Goal: Task Accomplishment & Management: Manage account settings

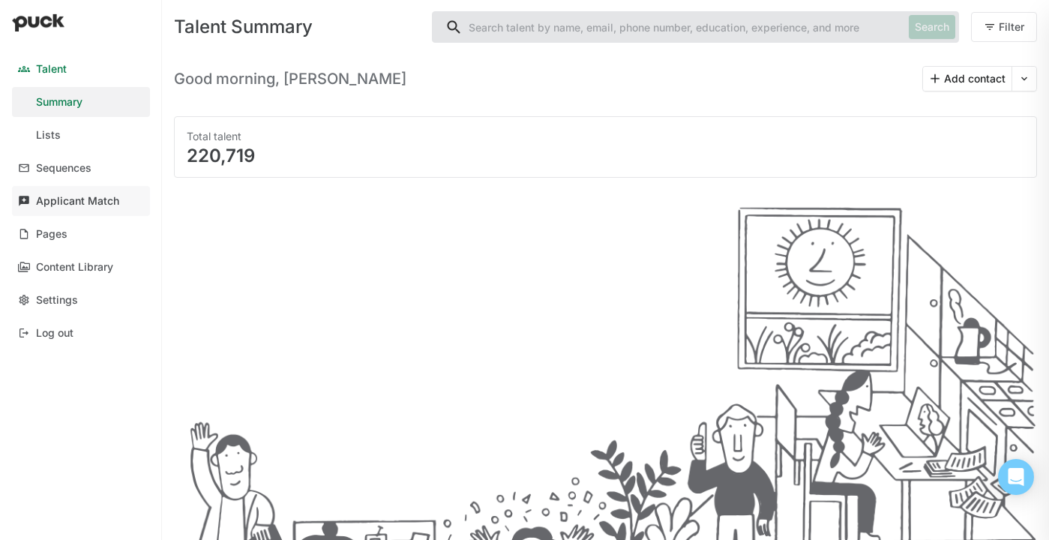
click at [86, 206] on div "Applicant Match" at bounding box center [77, 201] width 83 height 13
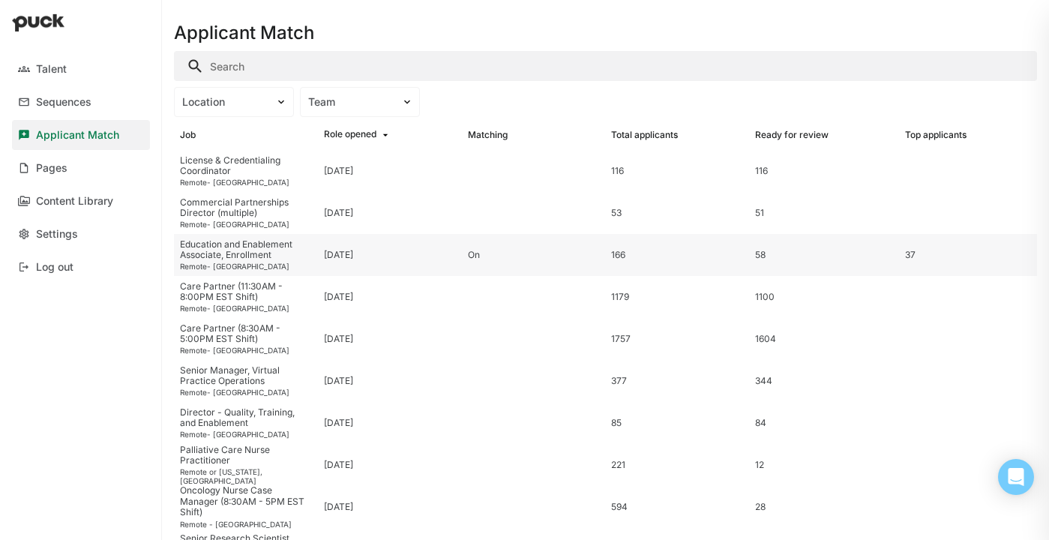
click at [256, 253] on div "Education and Enablement Associate, Enrollment" at bounding box center [246, 250] width 132 height 22
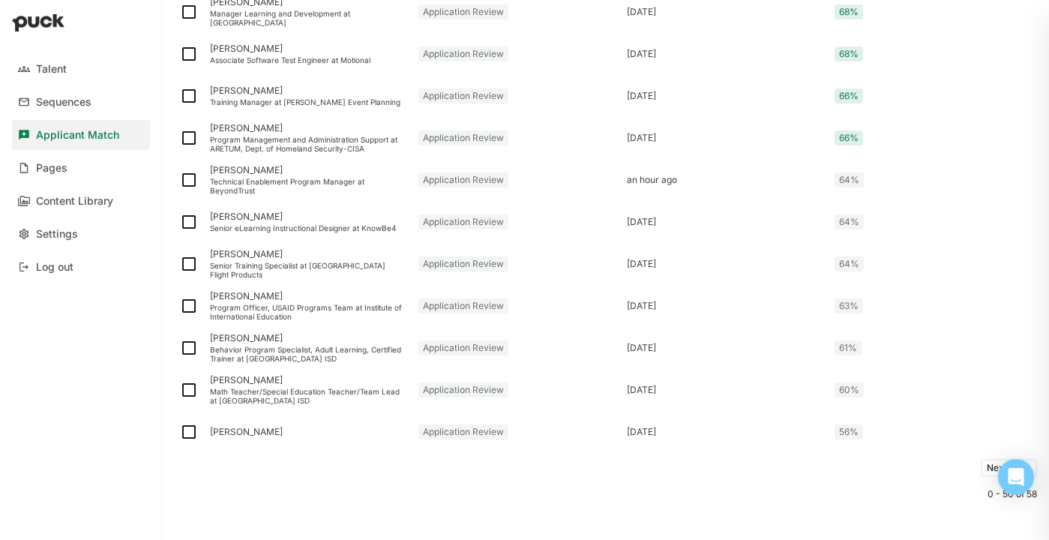
scroll to position [1934, 0]
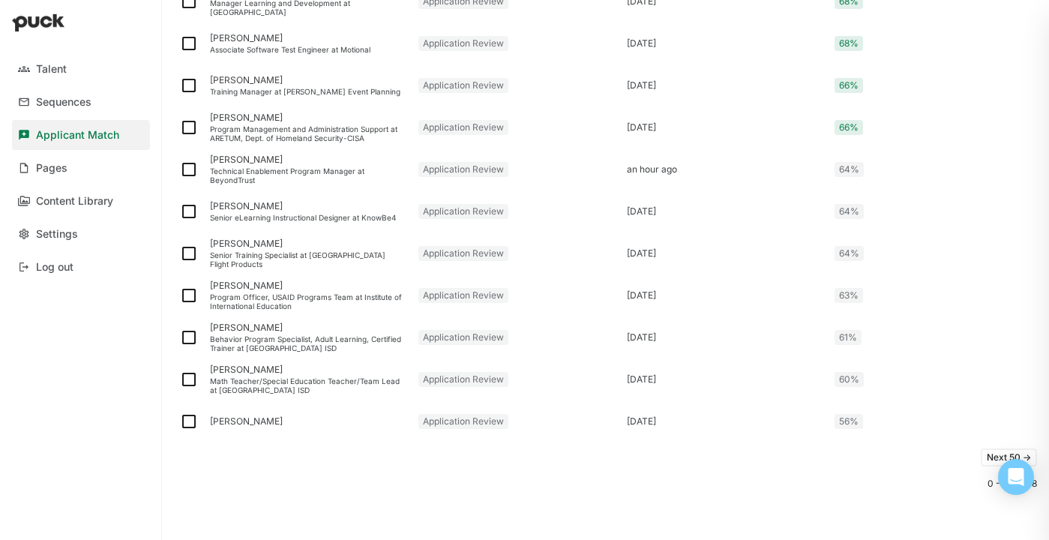
click at [992, 454] on button "Next 50 ->" at bounding box center [1009, 457] width 56 height 18
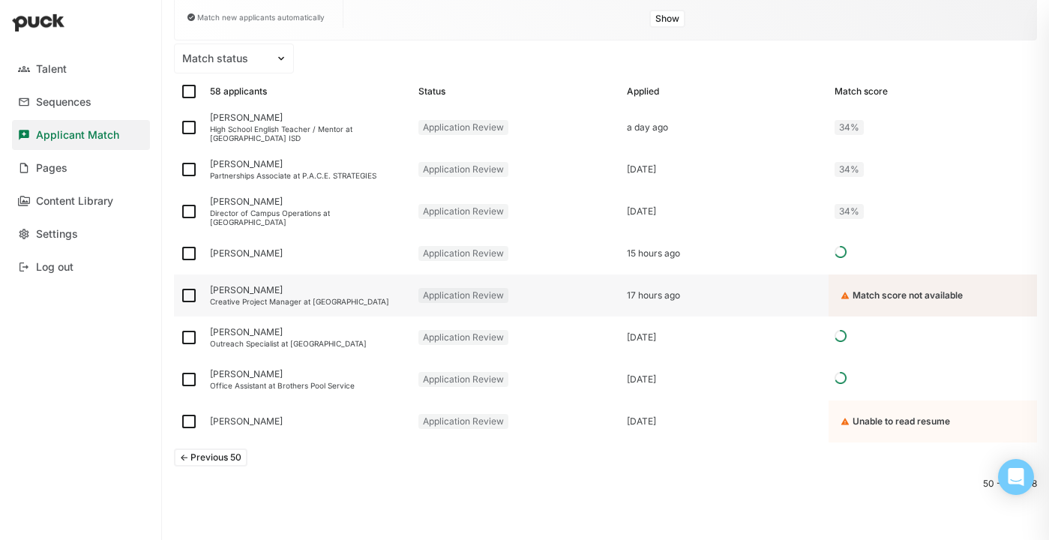
scroll to position [171, 0]
click at [187, 119] on img at bounding box center [189, 127] width 18 height 18
click at [180, 127] on input "checkbox" at bounding box center [179, 127] width 1 height 1
checkbox input "true"
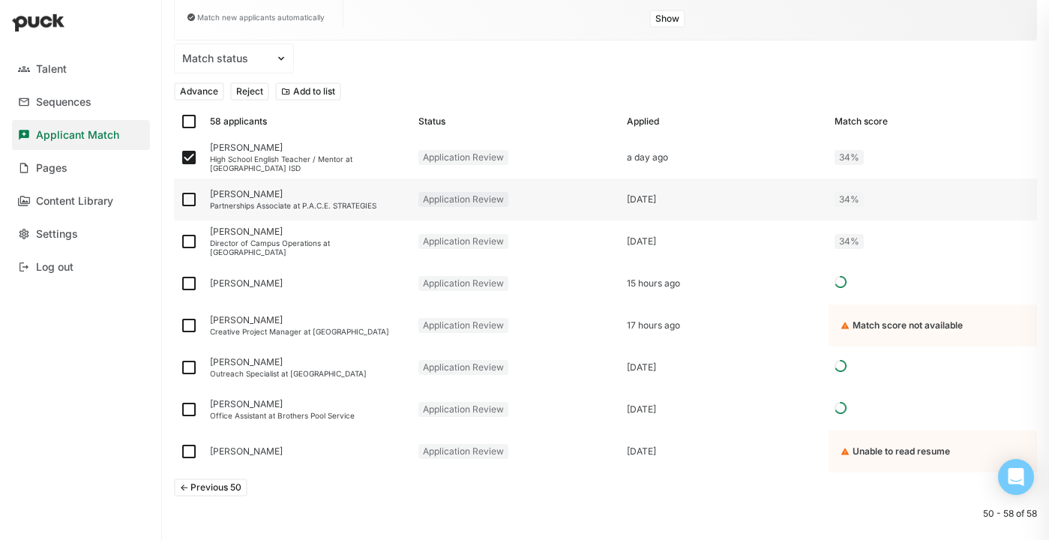
click at [184, 193] on img at bounding box center [189, 199] width 18 height 18
click at [180, 199] on input "checkbox" at bounding box center [179, 199] width 1 height 1
checkbox input "true"
click at [189, 235] on img at bounding box center [189, 241] width 18 height 18
click at [180, 241] on input "checkbox" at bounding box center [179, 241] width 1 height 1
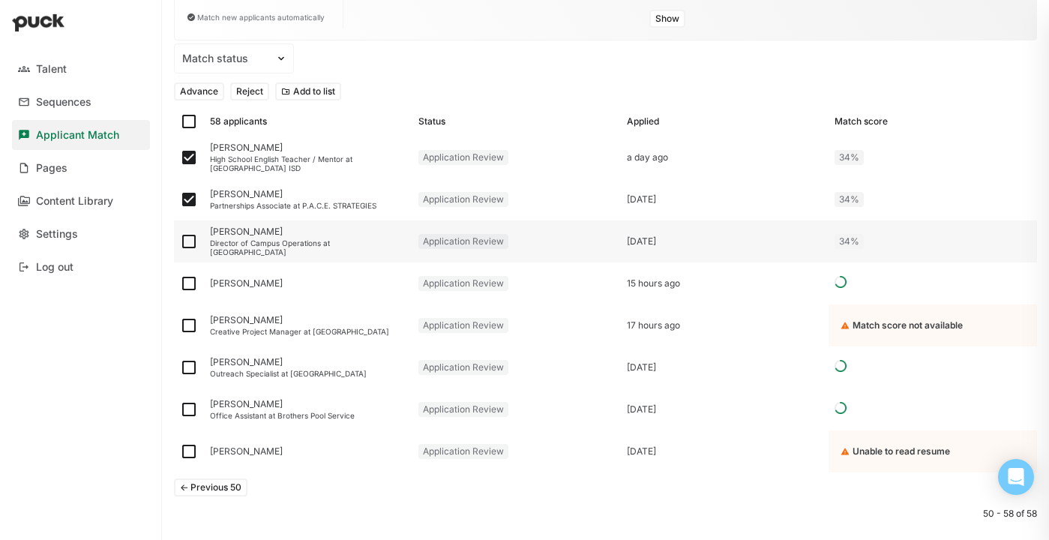
checkbox input "true"
click at [246, 288] on div "Brianne Sherman" at bounding box center [308, 283] width 196 height 10
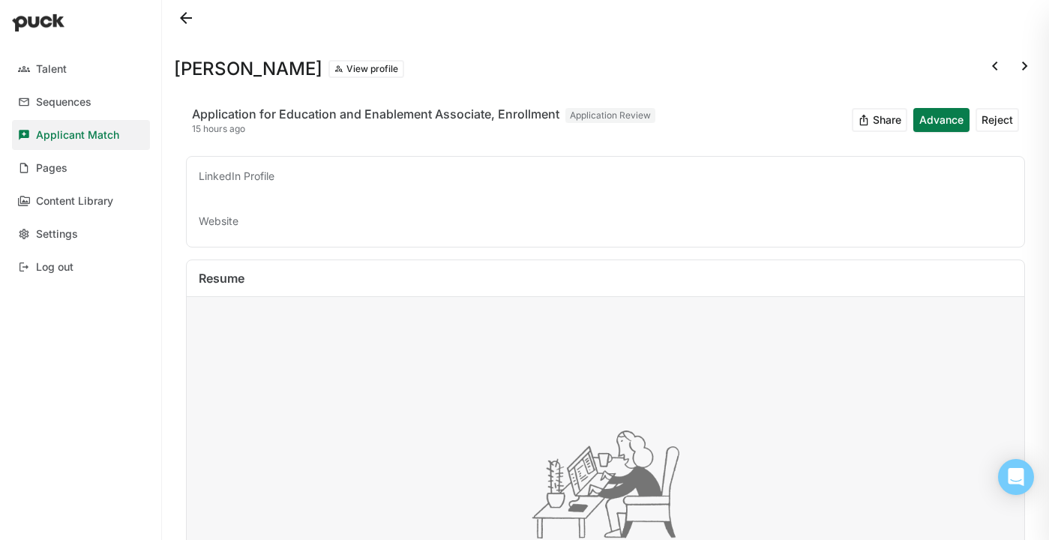
click at [187, 24] on button at bounding box center [186, 18] width 24 height 24
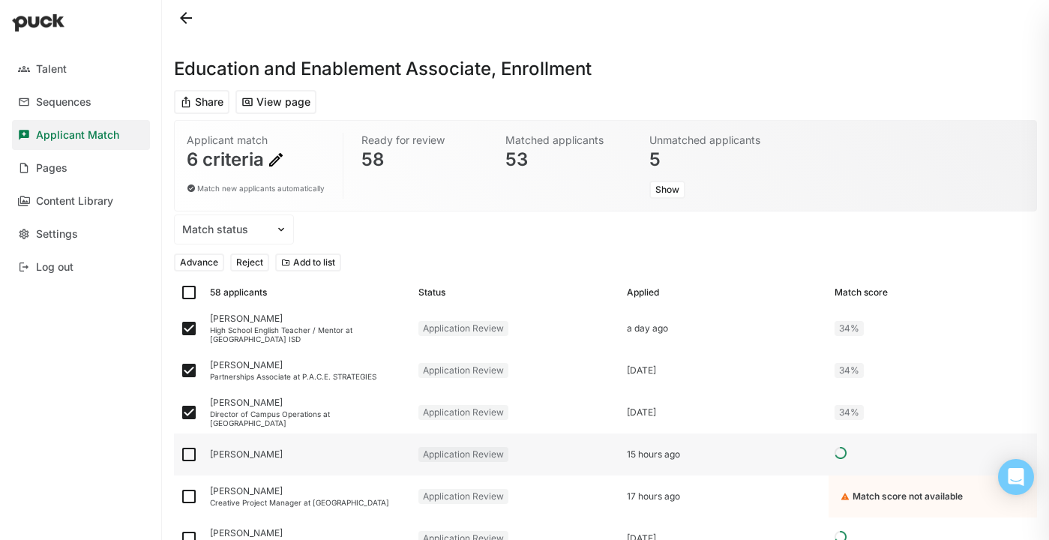
click at [187, 451] on img at bounding box center [189, 454] width 18 height 18
click at [180, 454] on input "checkbox" at bounding box center [179, 454] width 1 height 1
checkbox input "true"
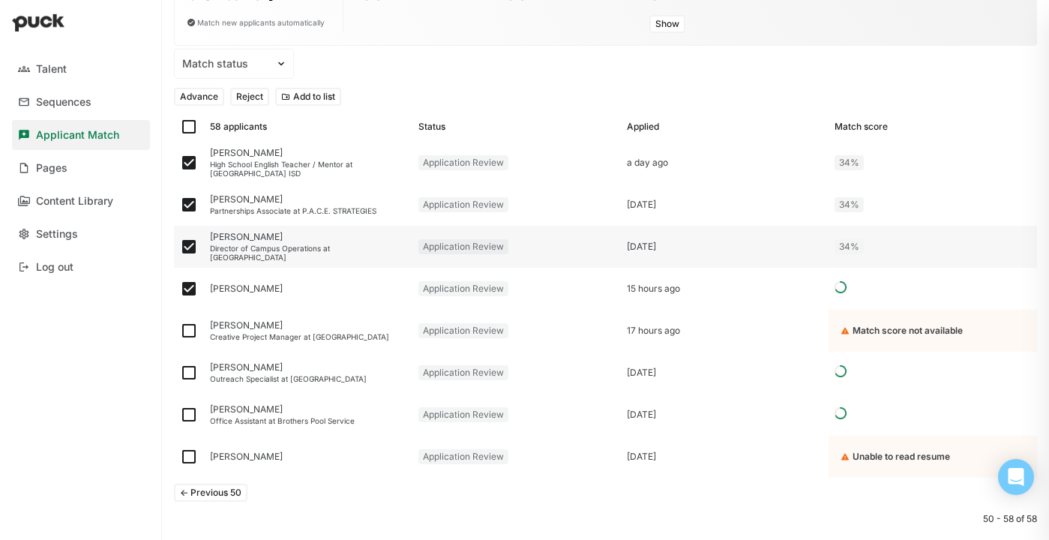
scroll to position [166, 0]
click at [234, 332] on div "Creative Project Manager at TeeTurtle" at bounding box center [308, 335] width 196 height 9
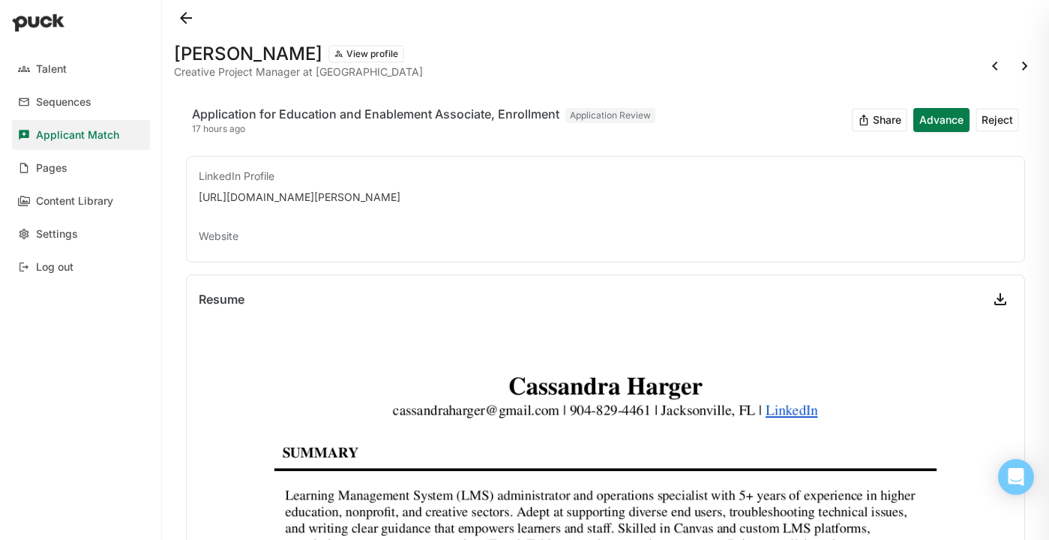
click at [190, 18] on button at bounding box center [186, 18] width 24 height 24
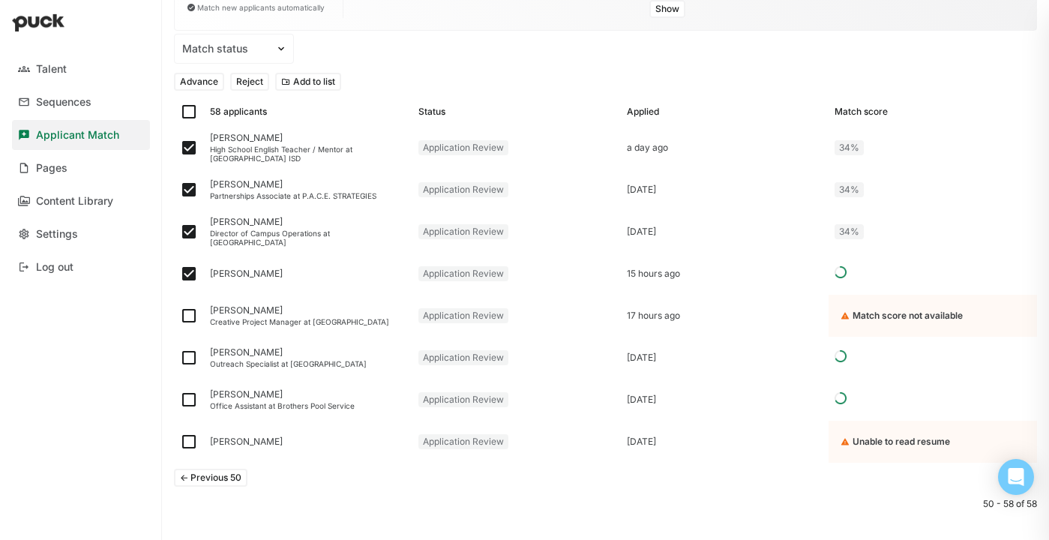
scroll to position [201, 0]
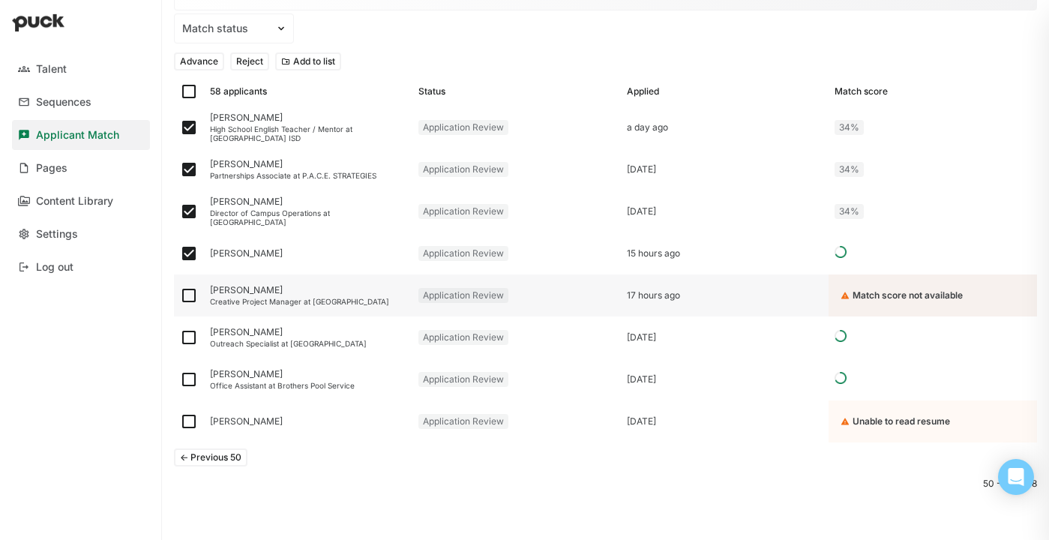
click at [189, 293] on img at bounding box center [189, 295] width 18 height 18
click at [180, 295] on input "checkbox" at bounding box center [179, 295] width 1 height 1
checkbox input "true"
click at [251, 334] on div "Francesca Keemer" at bounding box center [308, 332] width 196 height 10
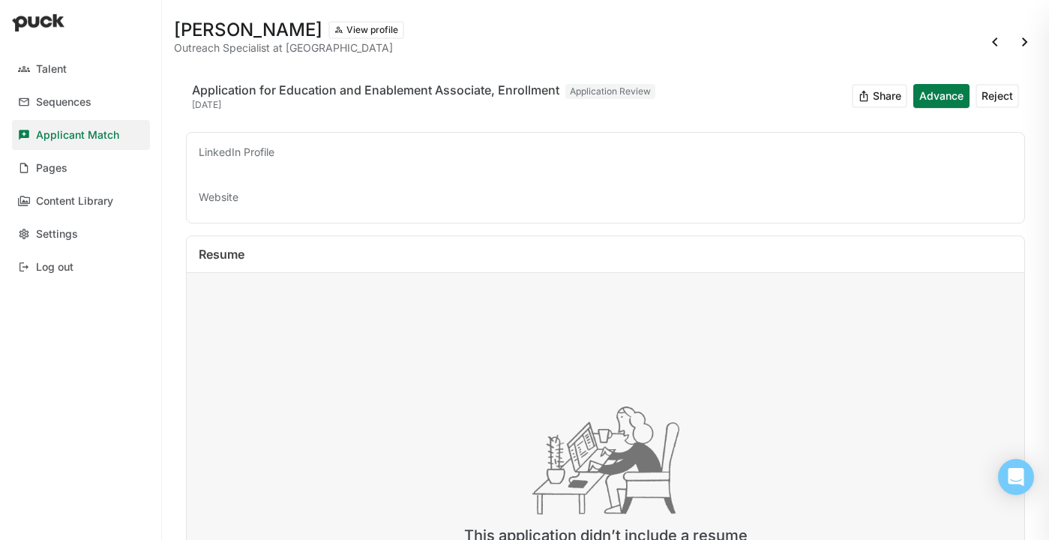
scroll to position [12, 0]
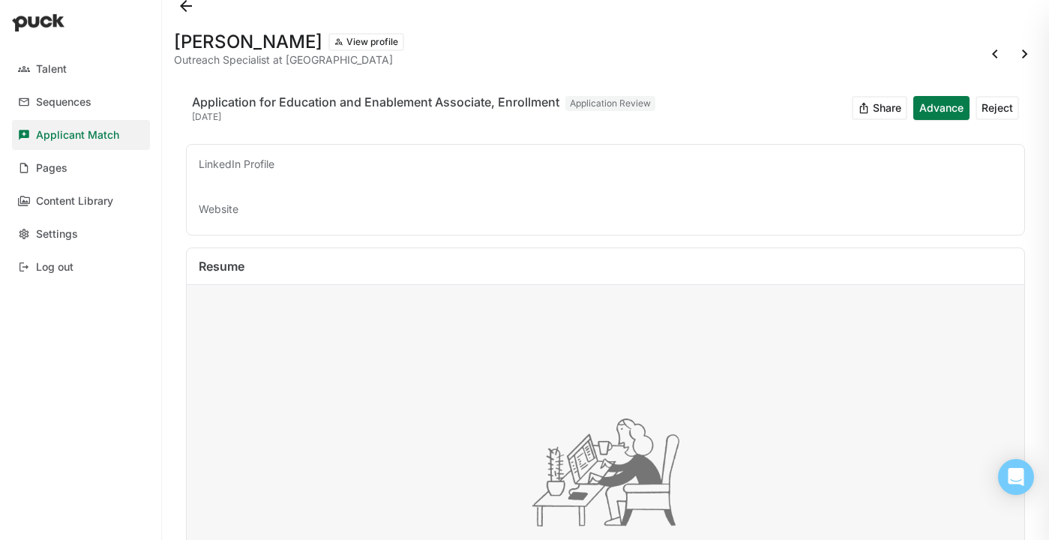
click at [180, 2] on button at bounding box center [186, 6] width 24 height 24
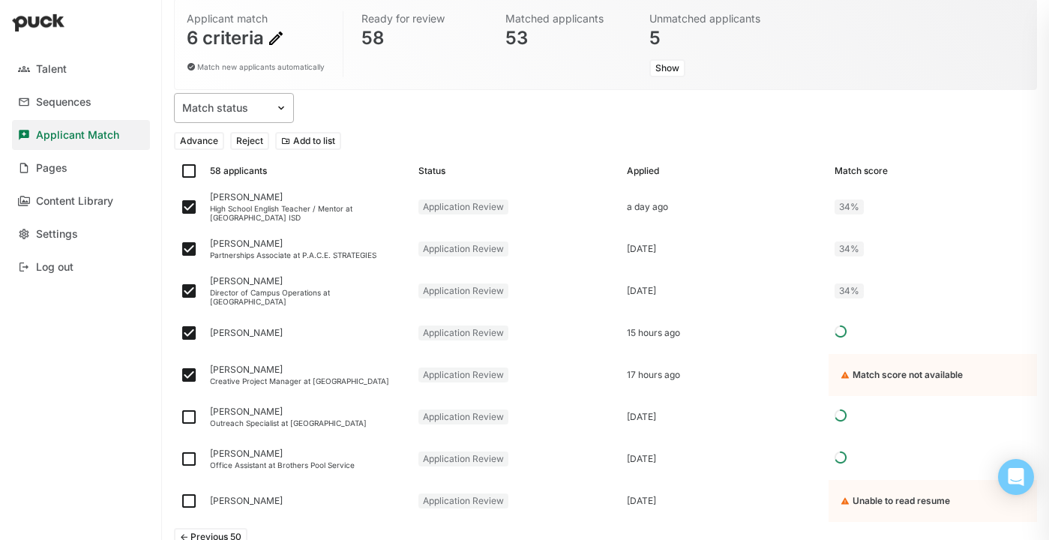
scroll to position [124, 0]
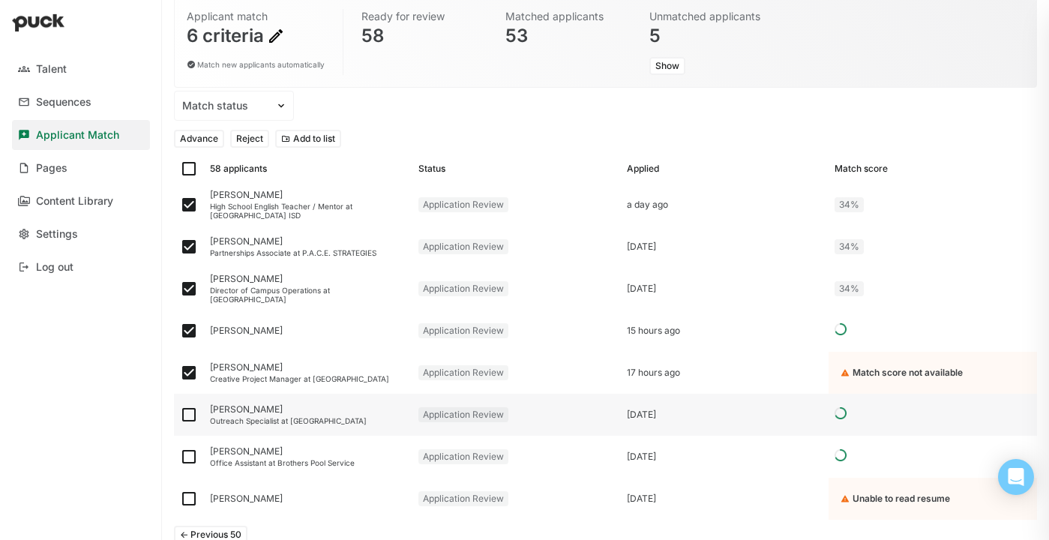
click at [185, 418] on img at bounding box center [189, 415] width 18 height 18
click at [180, 415] on input "checkbox" at bounding box center [179, 415] width 1 height 1
checkbox input "true"
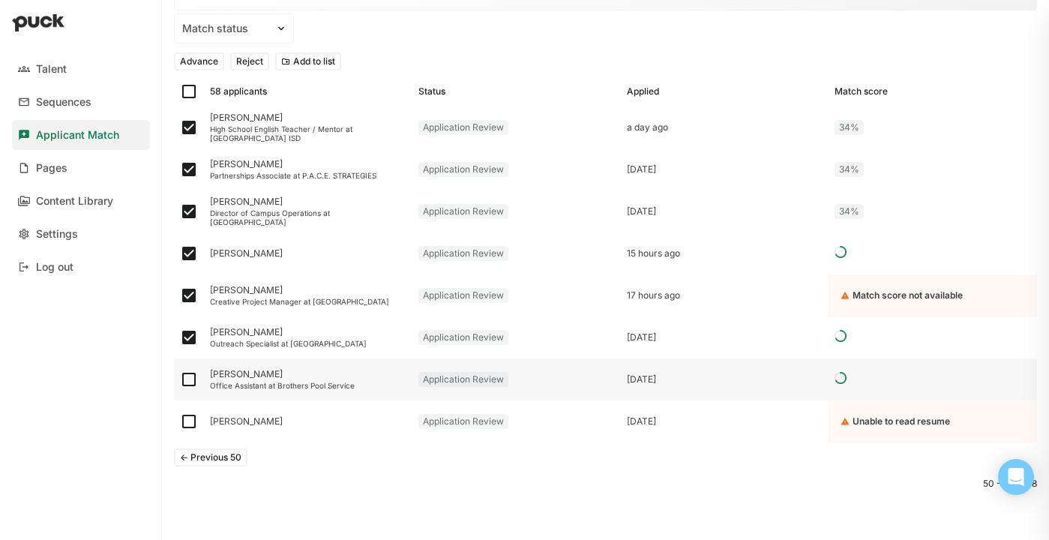
click at [185, 376] on img at bounding box center [189, 379] width 18 height 18
click at [180, 379] on input "checkbox" at bounding box center [179, 379] width 1 height 1
checkbox input "true"
click at [254, 418] on div "Jasmine Rowe" at bounding box center [308, 421] width 196 height 10
click at [189, 423] on img at bounding box center [189, 421] width 18 height 18
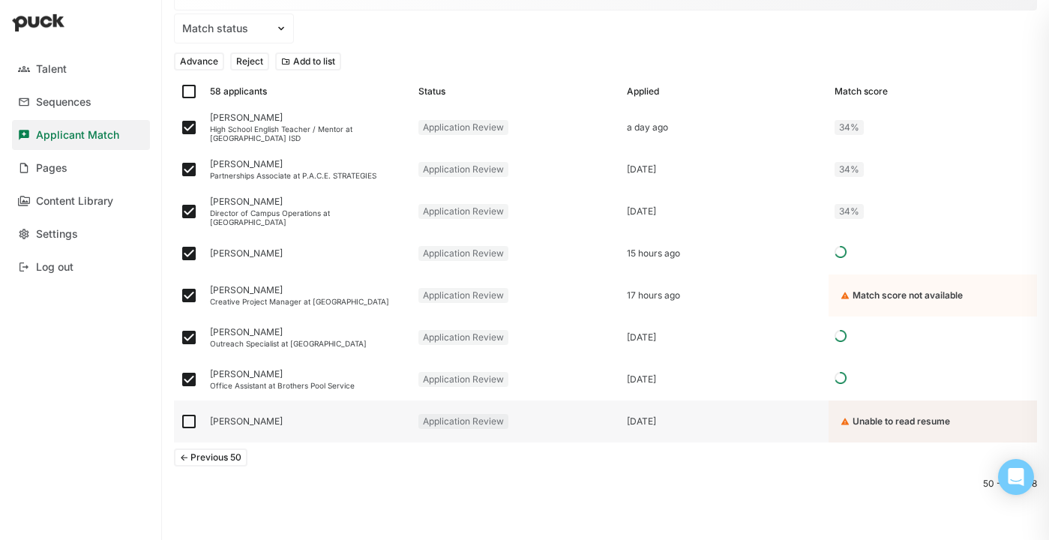
click at [180, 422] on input "checkbox" at bounding box center [179, 421] width 1 height 1
checkbox input "true"
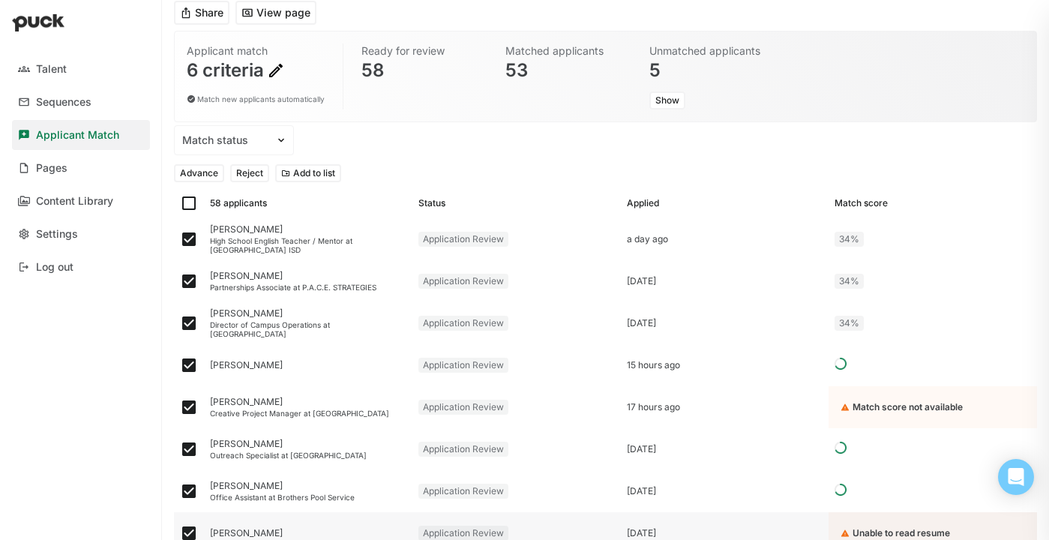
scroll to position [71, 0]
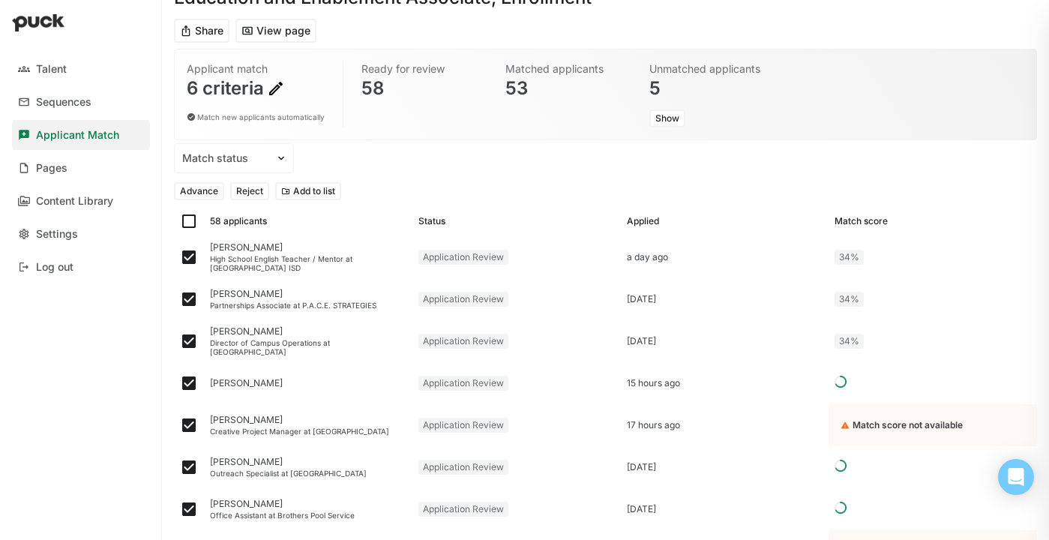
click at [247, 191] on button "Reject" at bounding box center [249, 191] width 39 height 18
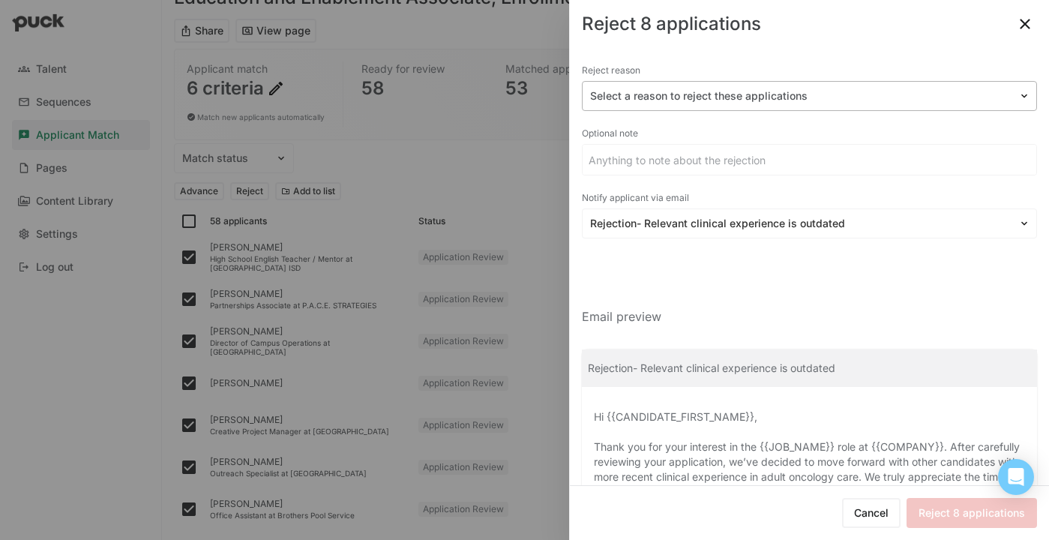
click at [723, 95] on div at bounding box center [800, 96] width 421 height 16
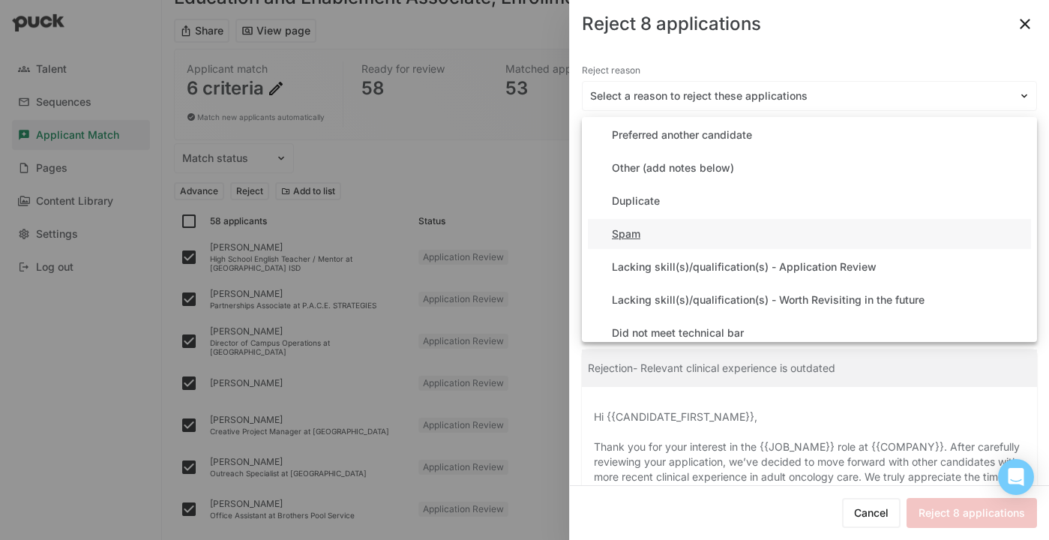
scroll to position [39, 0]
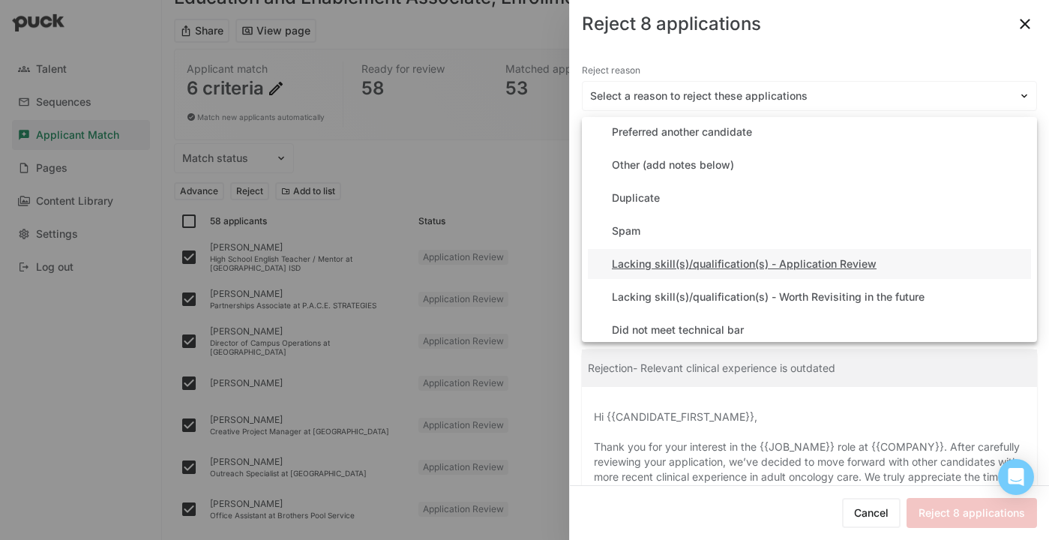
click at [700, 262] on div "Lacking skill(s)/qualification(s) - Application Review" at bounding box center [744, 264] width 265 height 13
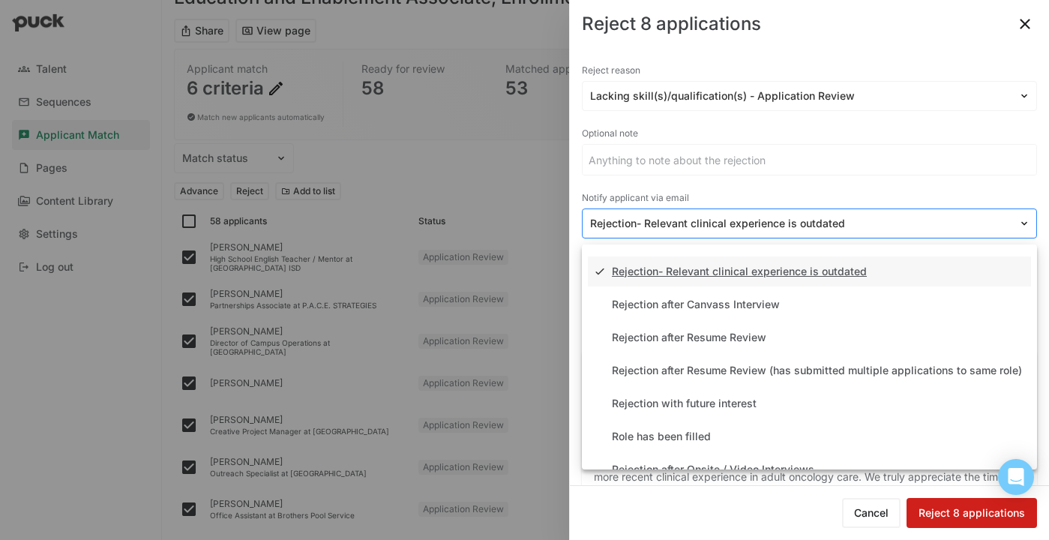
click at [785, 230] on div at bounding box center [800, 224] width 421 height 16
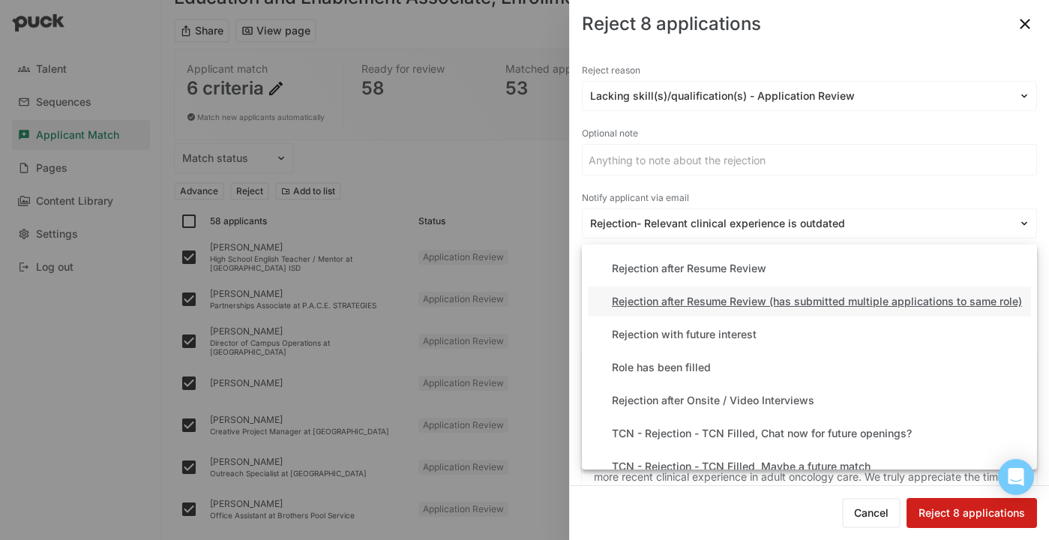
scroll to position [70, 0]
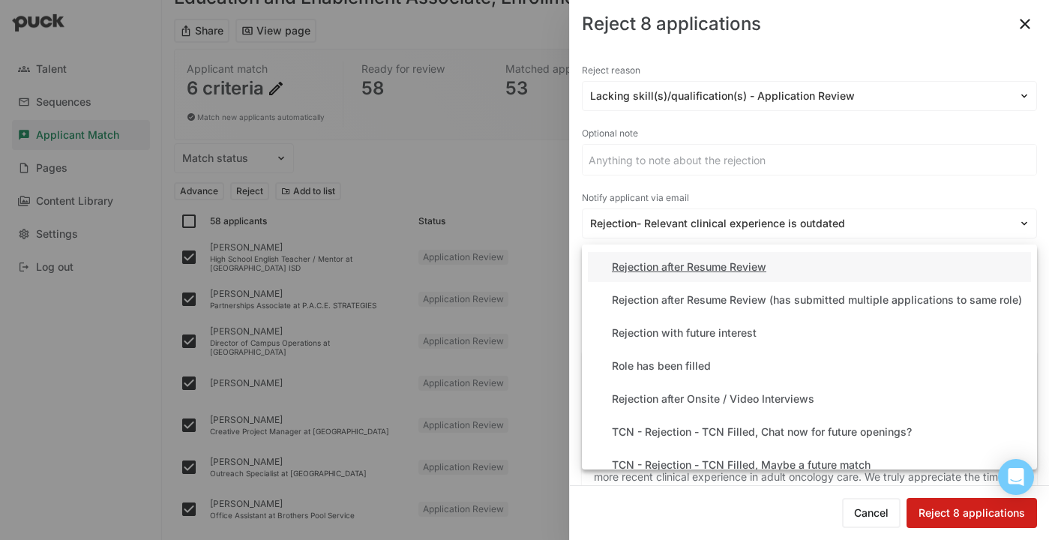
click at [756, 265] on div "Rejection after Resume Review" at bounding box center [689, 267] width 154 height 13
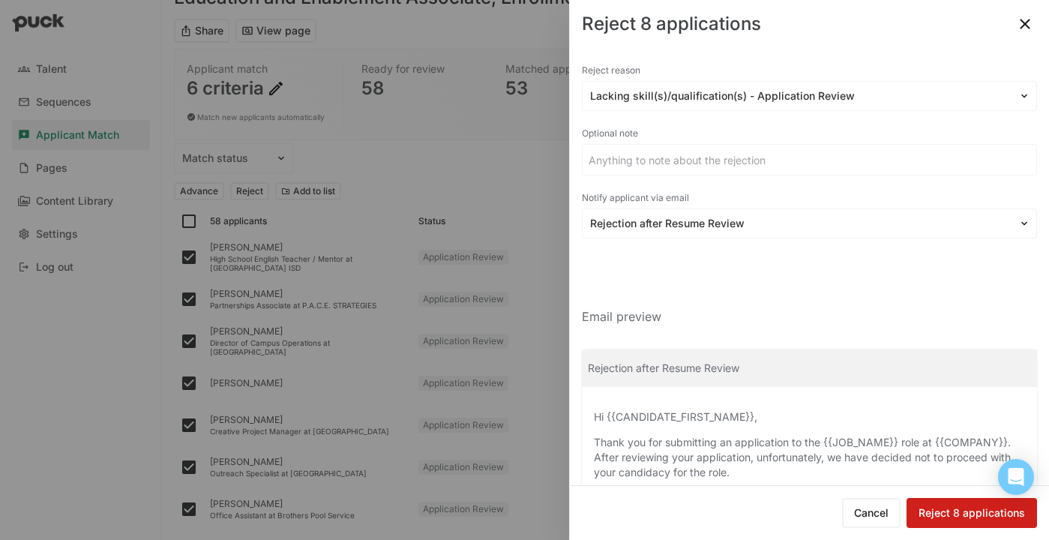
scroll to position [122, 0]
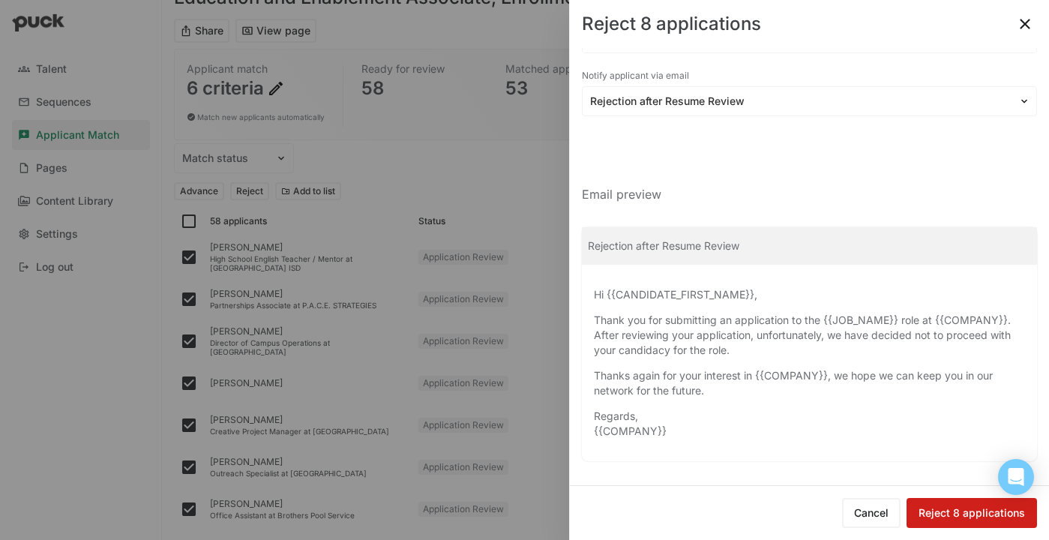
click at [958, 512] on button "Reject 8 applications" at bounding box center [971, 513] width 130 height 30
checkbox input "false"
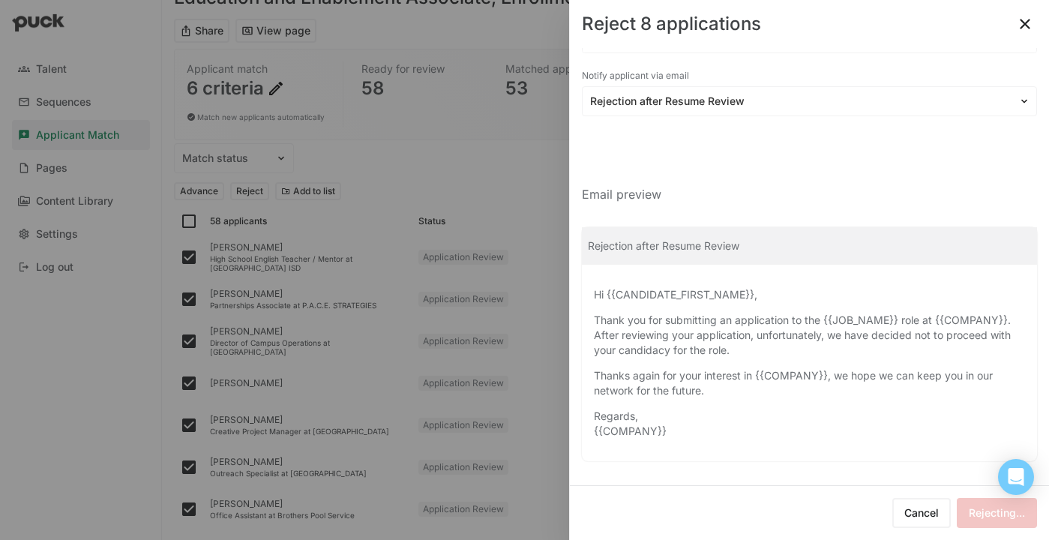
checkbox input "false"
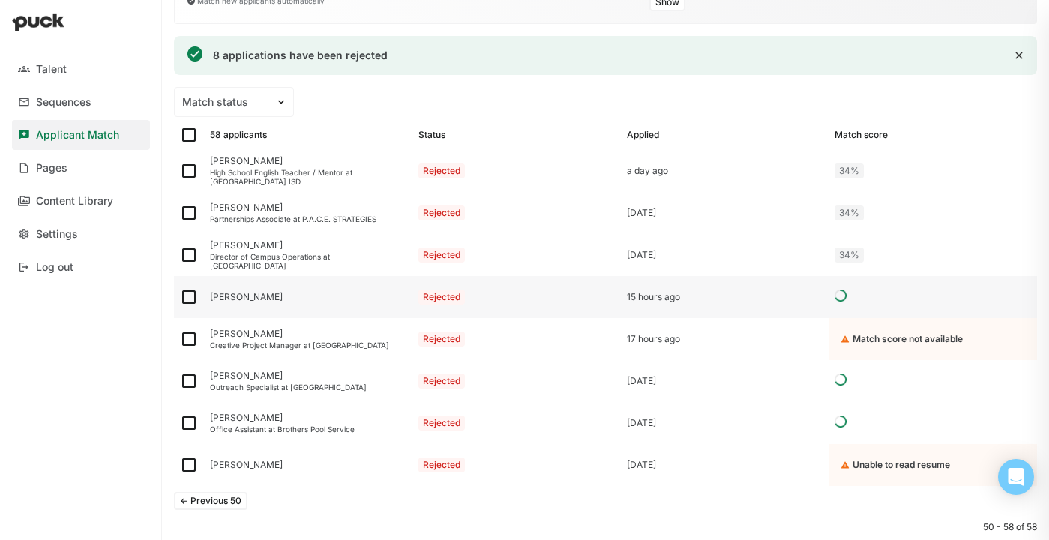
scroll to position [196, 0]
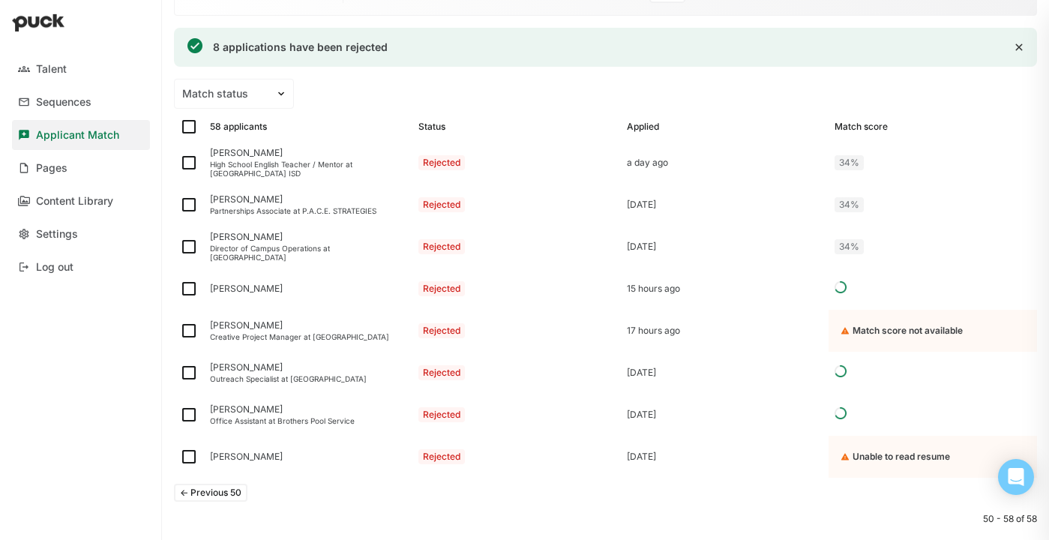
click at [216, 490] on button "<- Previous 50" at bounding box center [210, 493] width 73 height 18
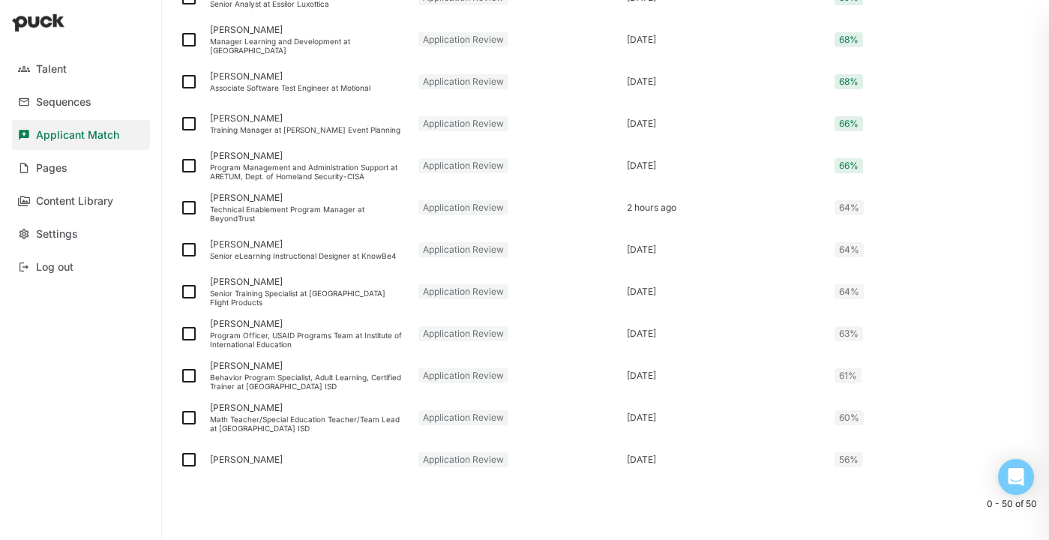
scroll to position [1976, 0]
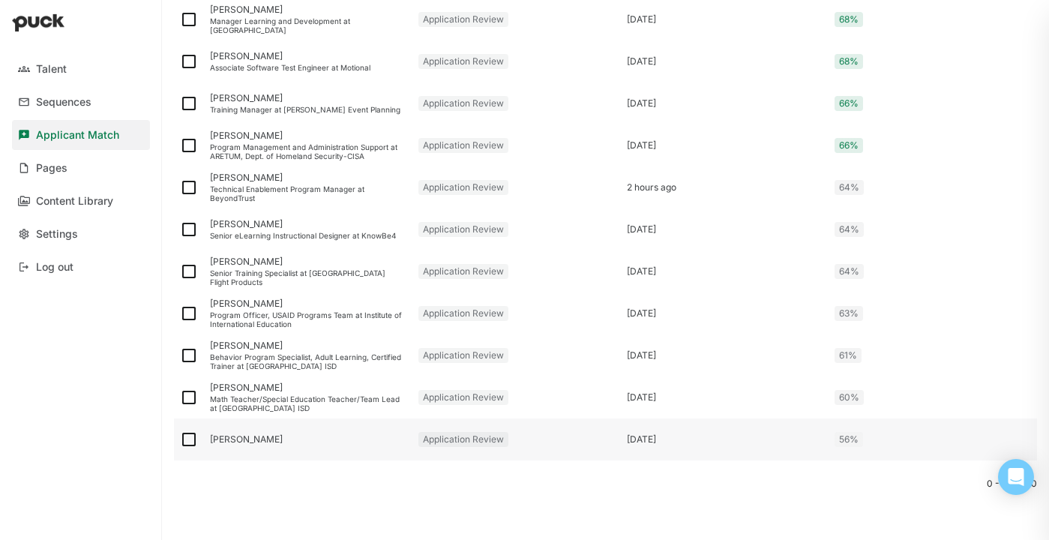
click at [187, 439] on img at bounding box center [189, 439] width 18 height 18
click at [180, 439] on input "checkbox" at bounding box center [179, 439] width 1 height 1
checkbox input "true"
click at [187, 394] on img at bounding box center [189, 397] width 18 height 18
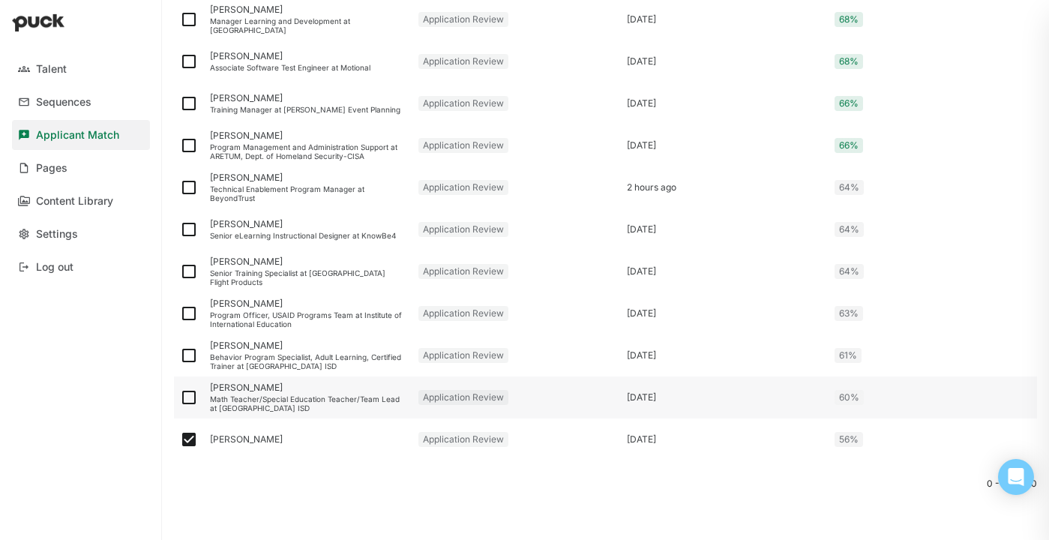
click at [180, 397] on input "checkbox" at bounding box center [179, 397] width 1 height 1
checkbox input "true"
click at [184, 268] on img at bounding box center [189, 271] width 18 height 18
click at [180, 271] on input "checkbox" at bounding box center [179, 271] width 1 height 1
checkbox input "true"
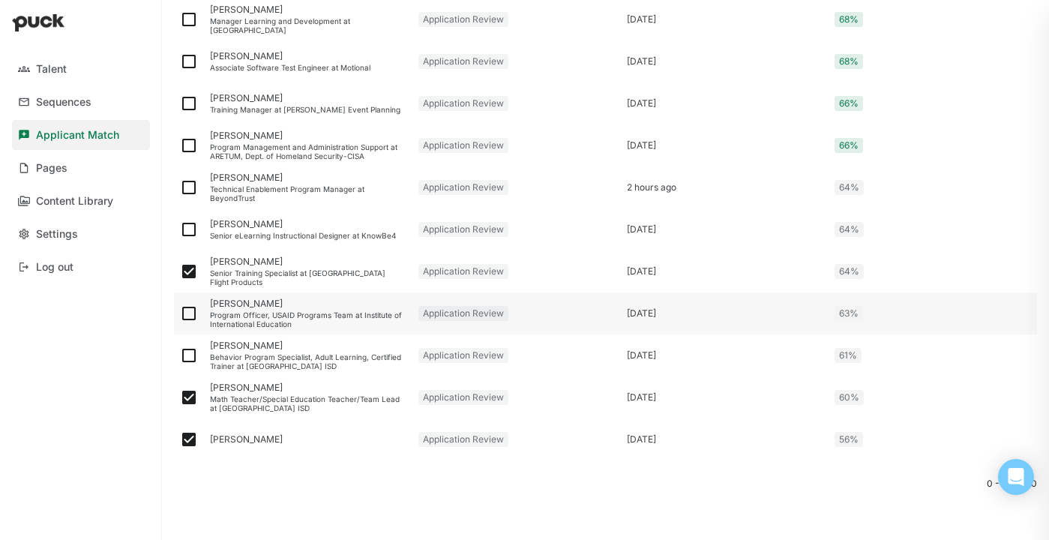
click at [261, 313] on div "Program Officer, USAID Programs Team at Institute of International Education" at bounding box center [308, 319] width 196 height 18
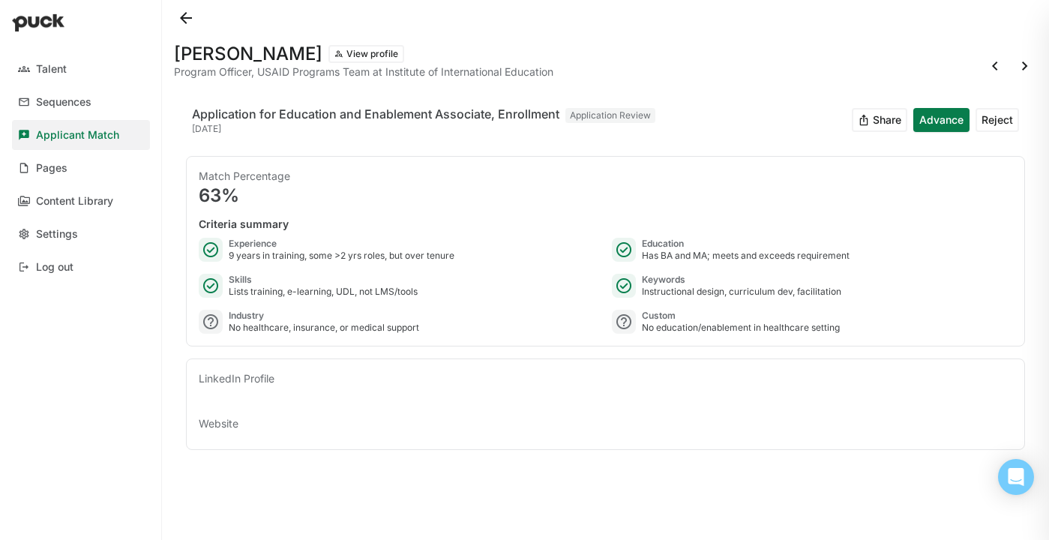
click at [182, 10] on button at bounding box center [186, 18] width 24 height 24
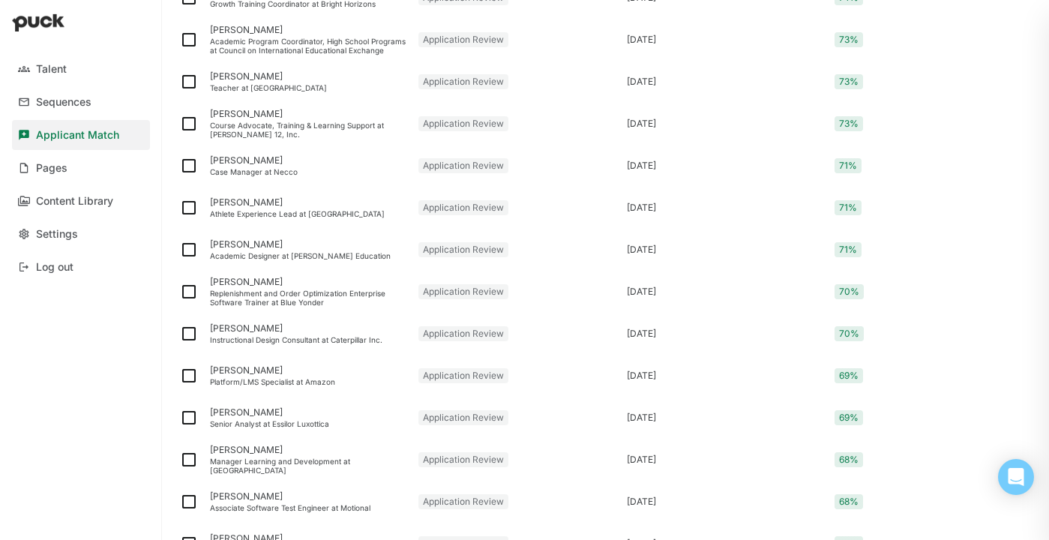
scroll to position [2006, 0]
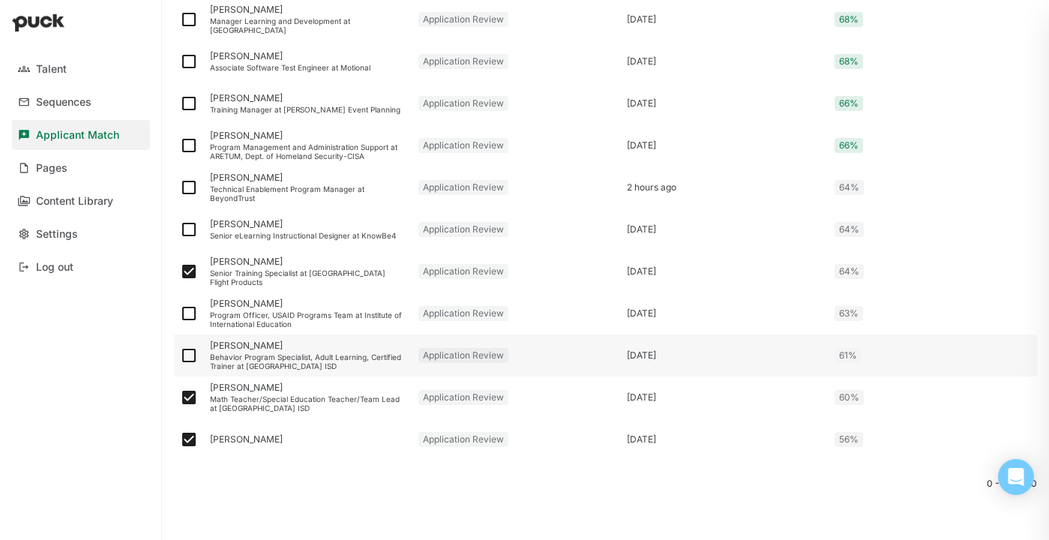
click at [253, 355] on div "Behavior Program Specialist, Adult Learning, Certified Trainer at Garland ISD" at bounding box center [308, 361] width 196 height 18
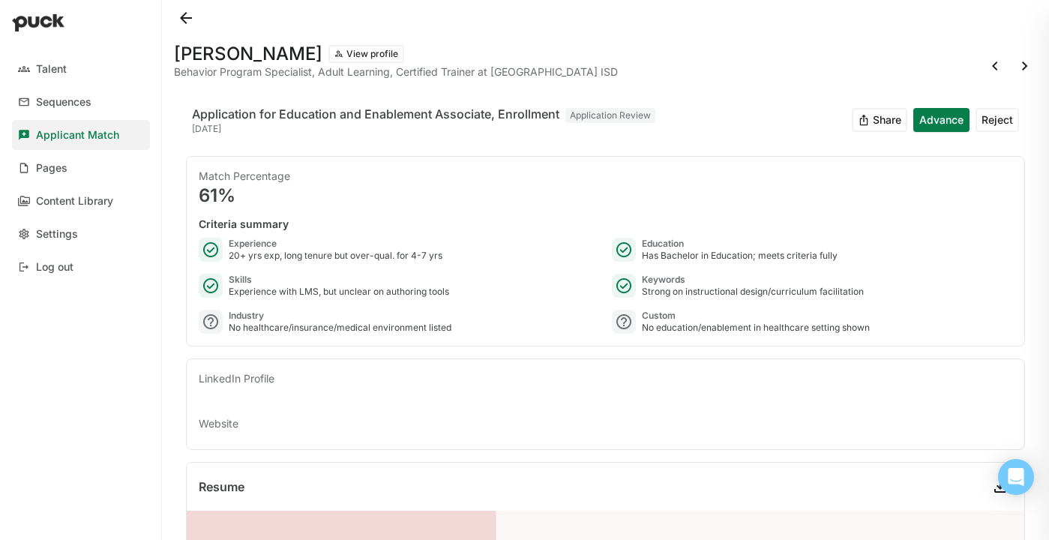
click at [187, 15] on button at bounding box center [186, 18] width 24 height 24
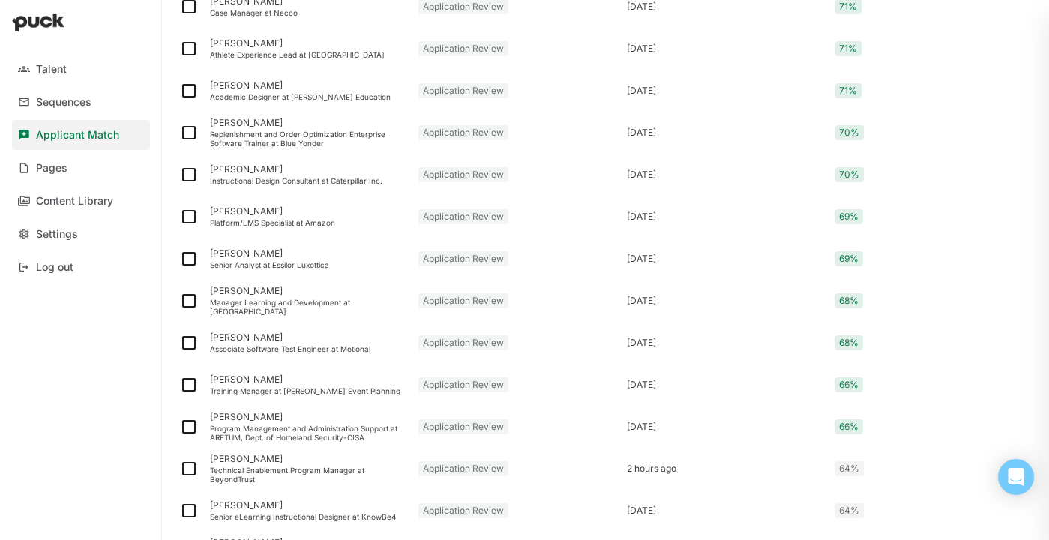
scroll to position [2006, 0]
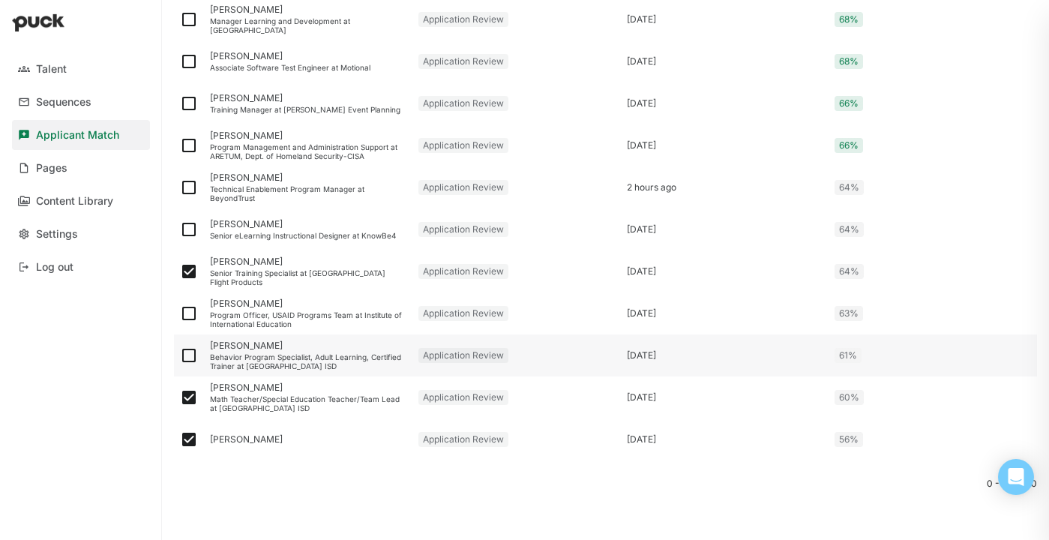
click at [187, 352] on img at bounding box center [189, 355] width 18 height 18
click at [180, 355] on input "checkbox" at bounding box center [179, 355] width 1 height 1
checkbox input "true"
click at [265, 310] on div "Program Officer, USAID Programs Team at Institute of International Education" at bounding box center [308, 319] width 196 height 18
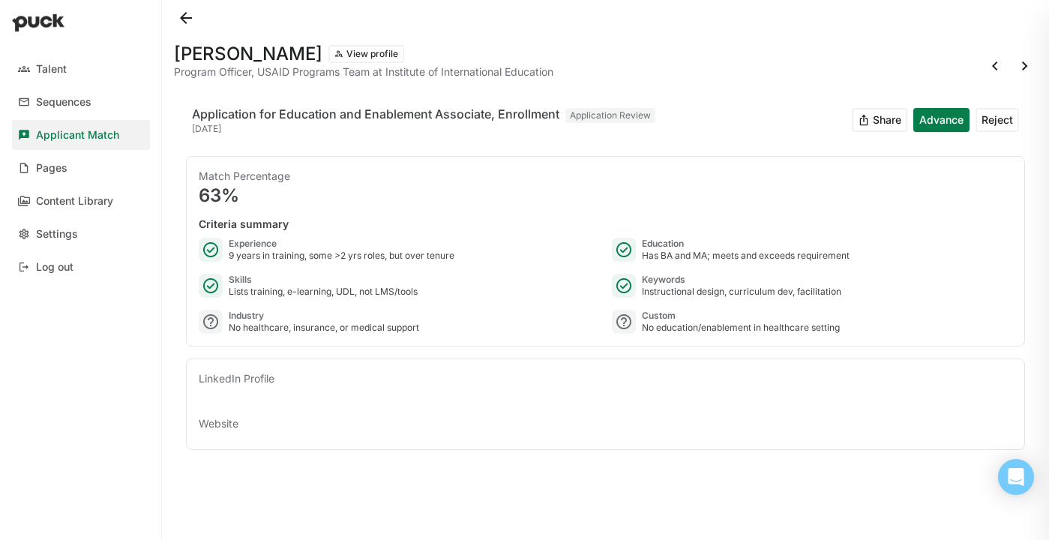
click at [180, 19] on button at bounding box center [186, 18] width 24 height 24
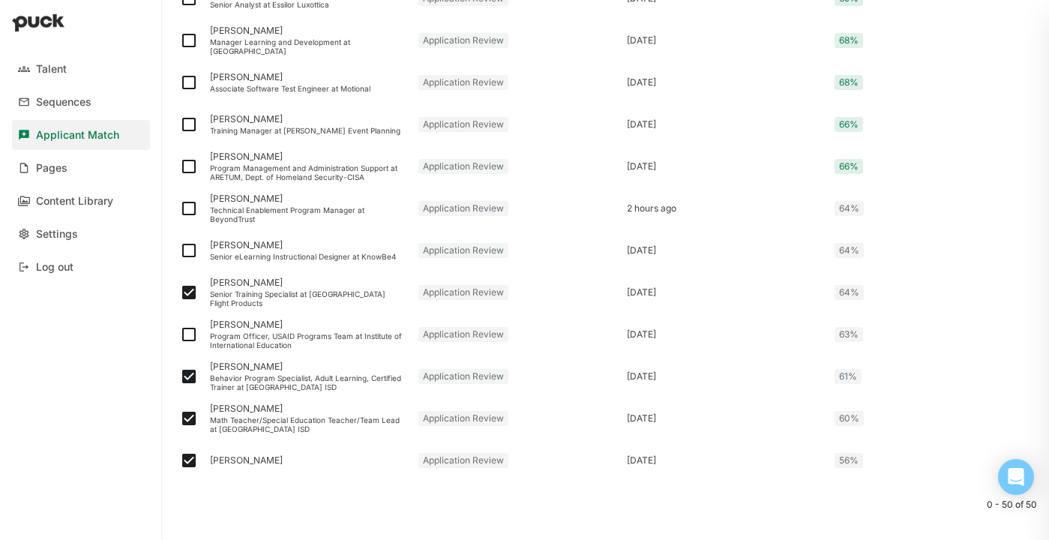
scroll to position [2006, 0]
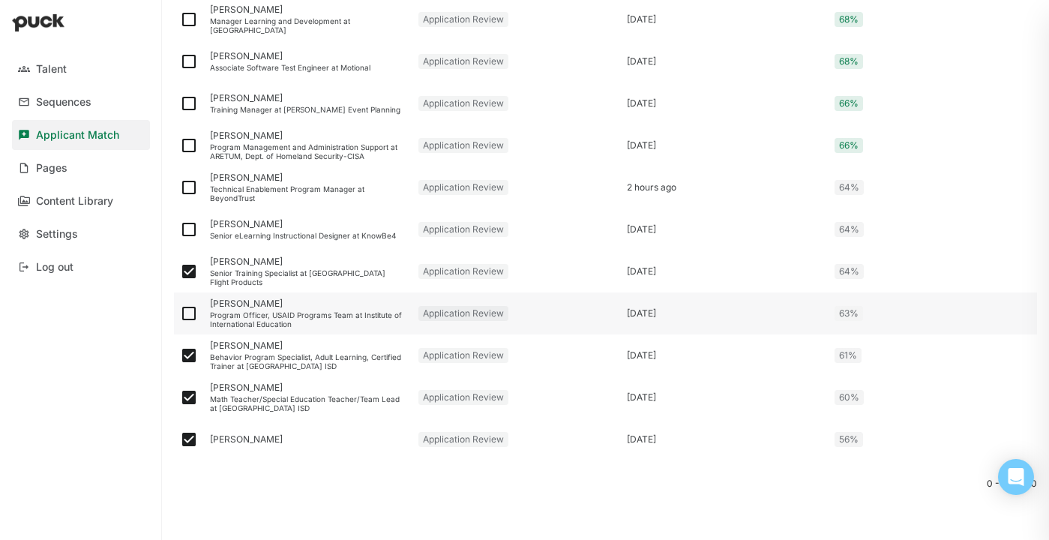
click at [189, 312] on img at bounding box center [189, 313] width 18 height 18
click at [180, 313] on input "checkbox" at bounding box center [179, 313] width 1 height 1
checkbox input "true"
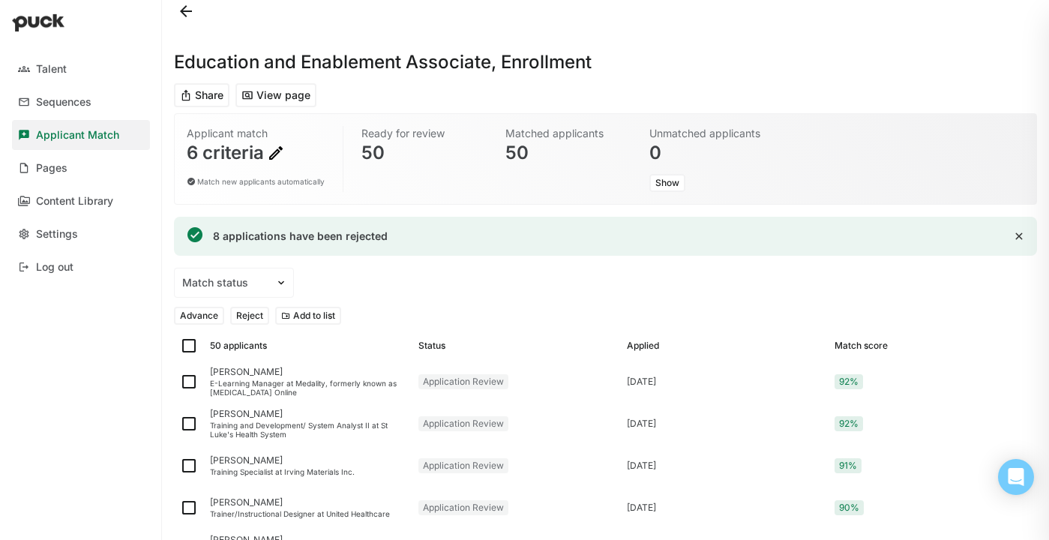
scroll to position [0, 0]
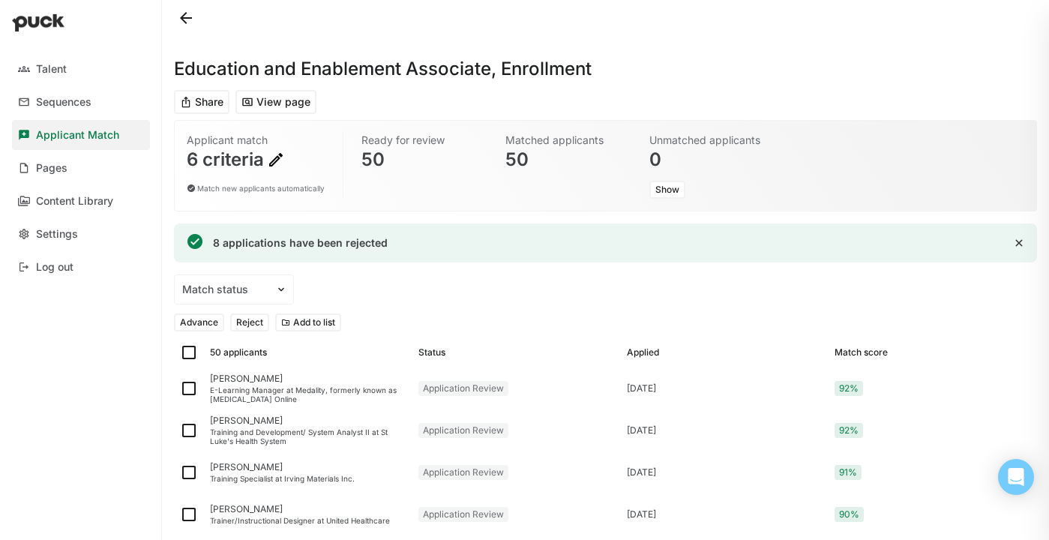
click at [251, 321] on button "Reject" at bounding box center [249, 322] width 39 height 18
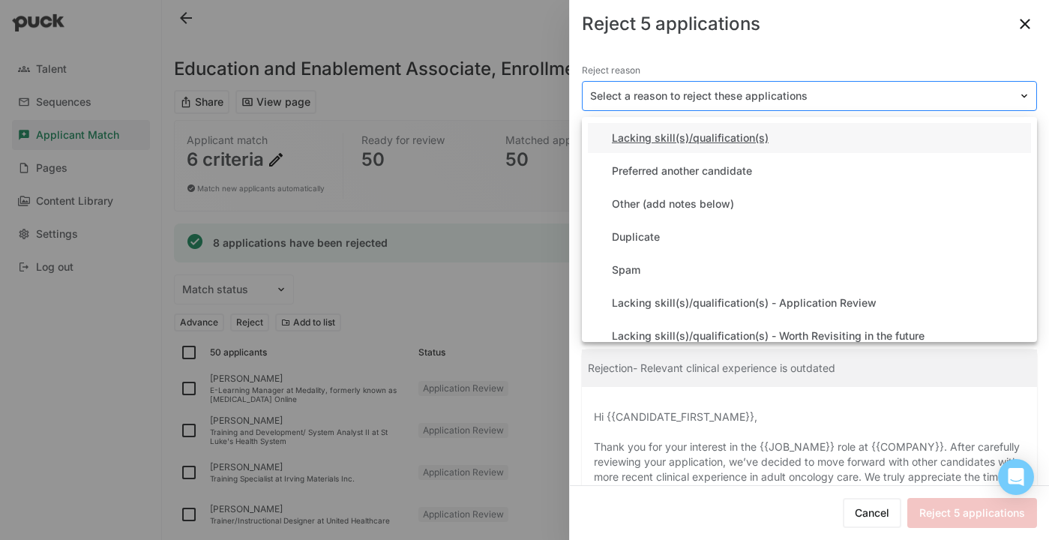
click at [719, 93] on div at bounding box center [800, 96] width 421 height 16
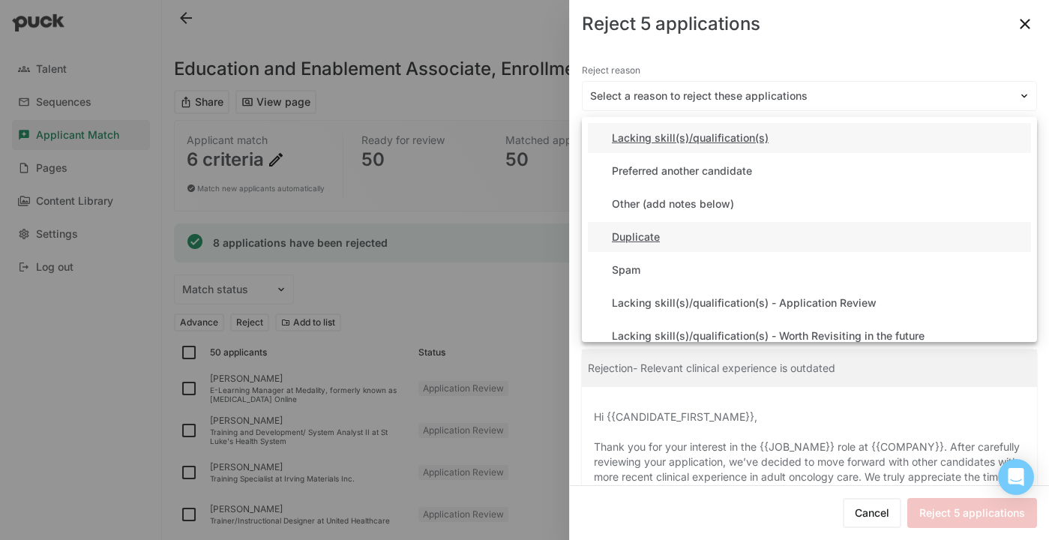
scroll to position [41, 0]
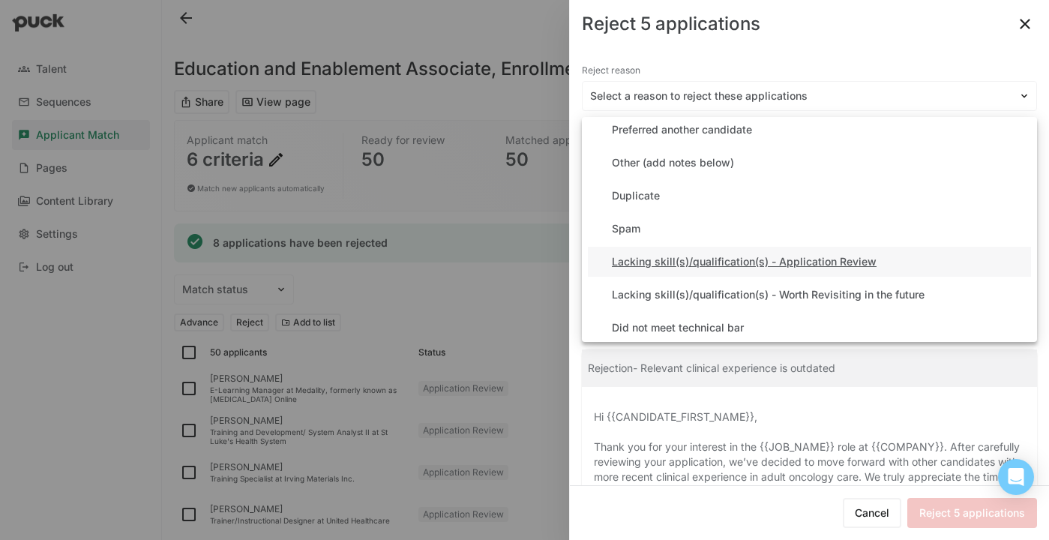
click at [705, 262] on div "Lacking skill(s)/qualification(s) - Application Review" at bounding box center [744, 262] width 265 height 13
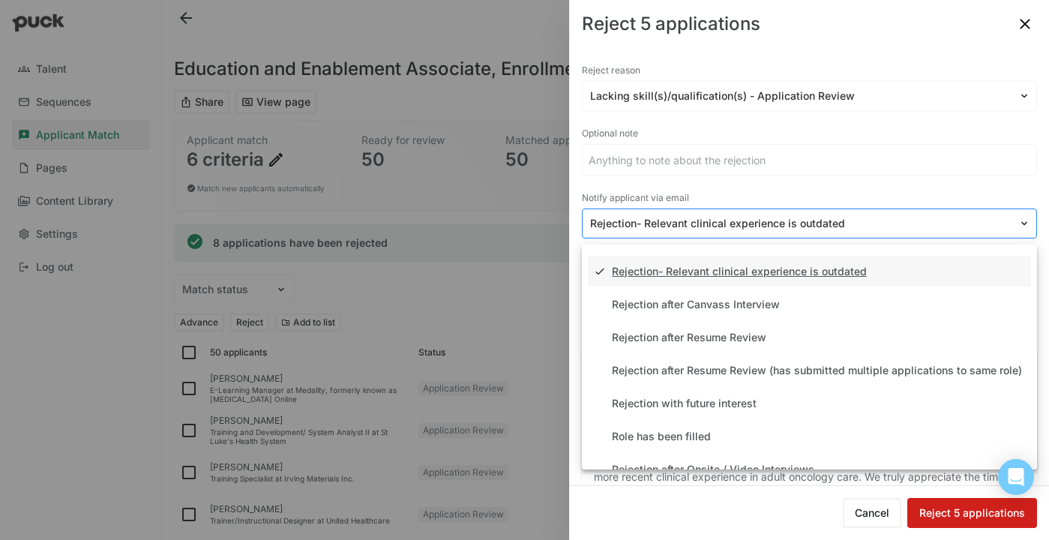
click at [678, 232] on div "Rejection- Relevant clinical experience is outdated" at bounding box center [800, 224] width 436 height 22
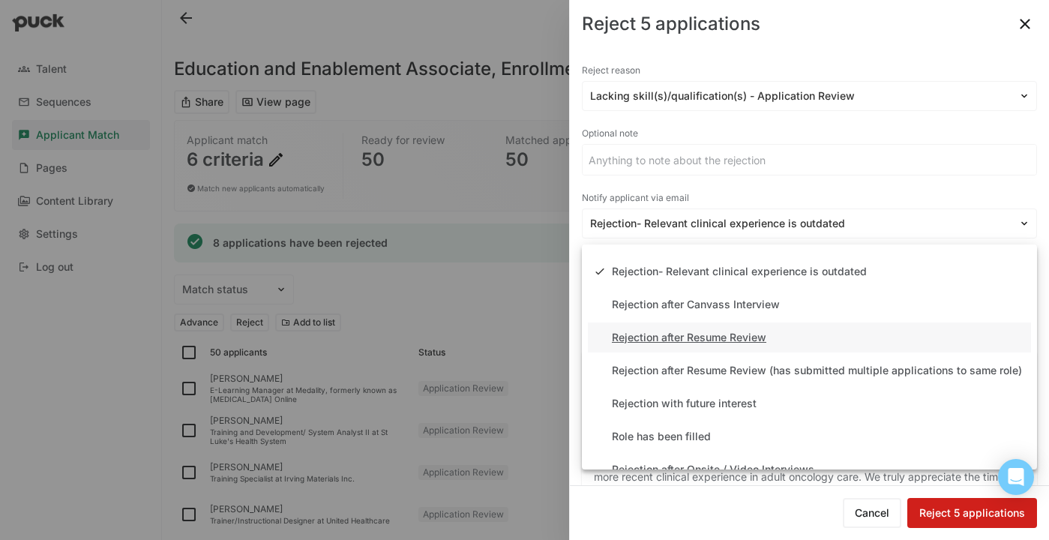
click at [697, 335] on div "Rejection after Resume Review" at bounding box center [689, 337] width 154 height 13
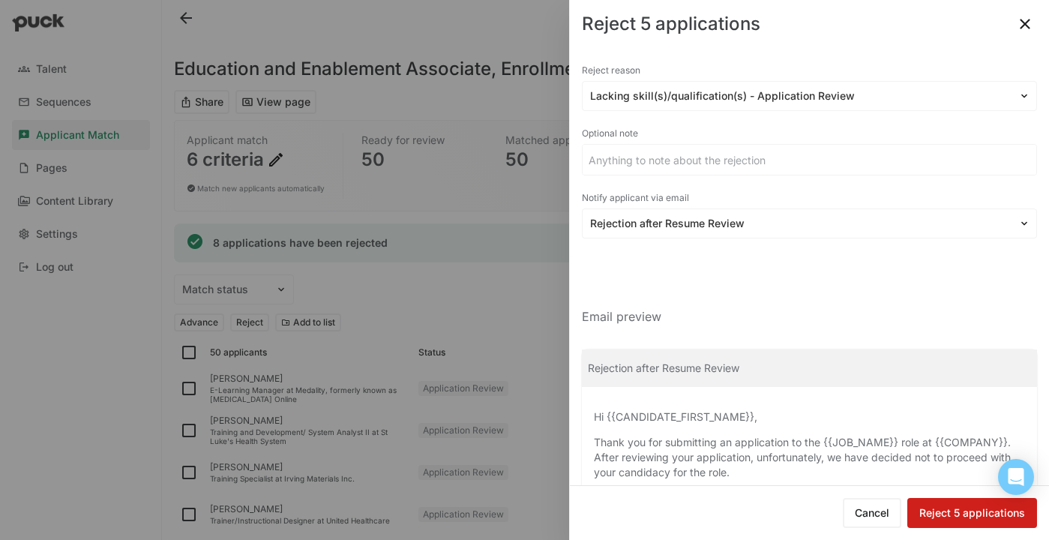
click at [963, 513] on button "Reject 5 applications" at bounding box center [972, 513] width 130 height 30
checkbox input "false"
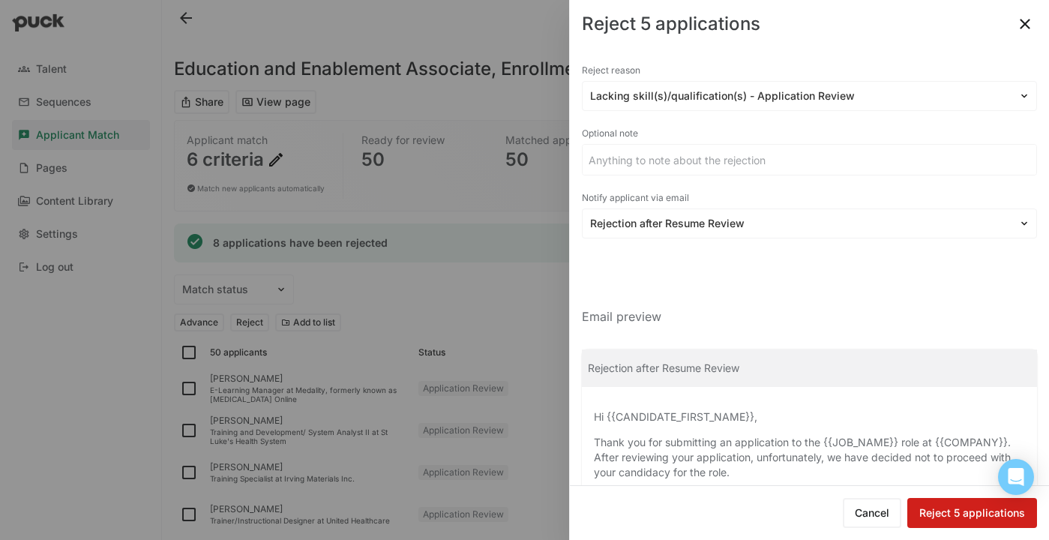
checkbox input "false"
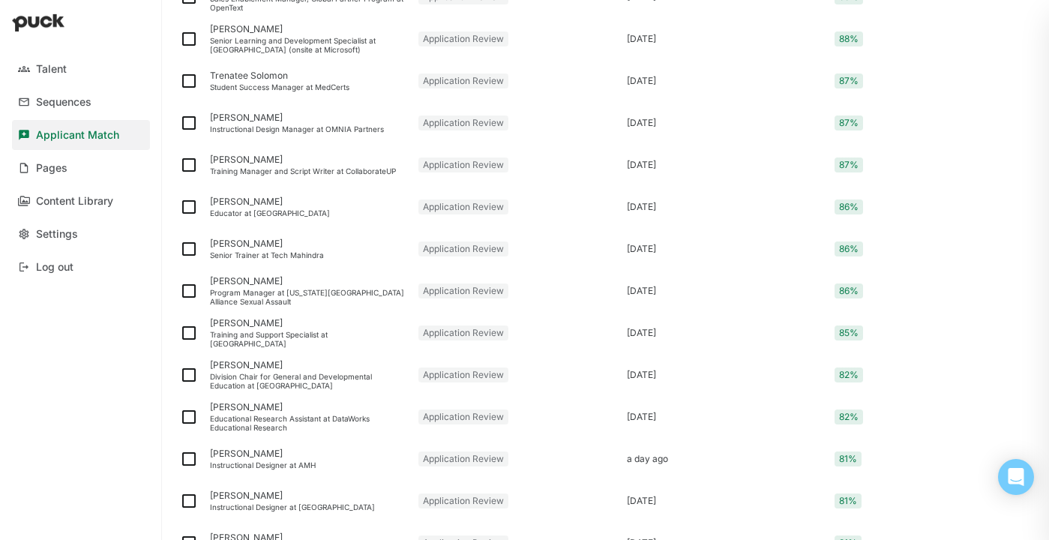
scroll to position [647, 0]
